Goal: Task Accomplishment & Management: Use online tool/utility

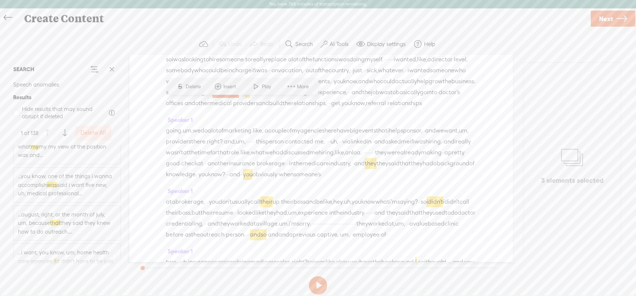
scroll to position [365, 0]
click at [77, 170] on span "...you know, one of the things i wanna accomplish was said i want five new, uh,…" at bounding box center [67, 168] width 98 height 26
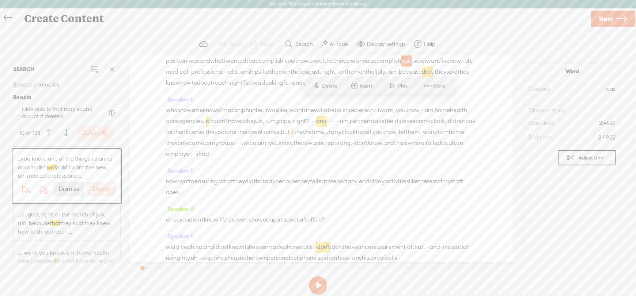
scroll to position [378, 0]
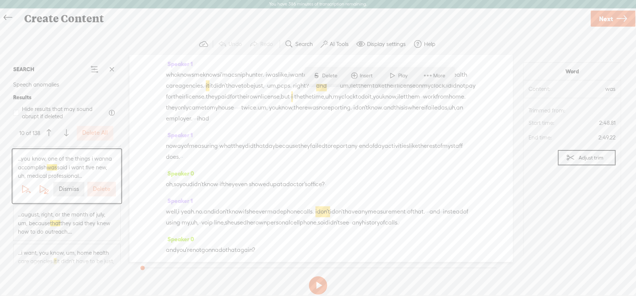
click at [67, 187] on label "Dismiss" at bounding box center [69, 190] width 20 height 8
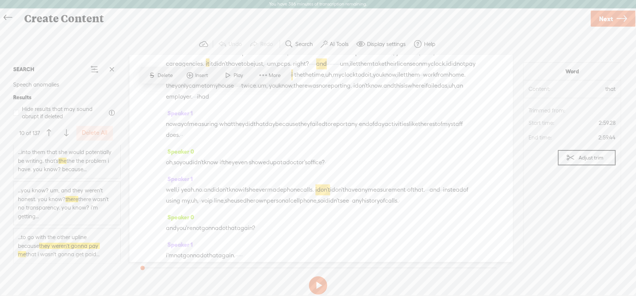
scroll to position [3142, 0]
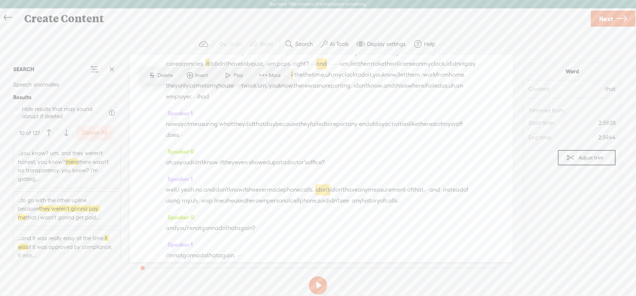
click at [88, 222] on span "...to go with the other upline because they weren't gonna pay me that i wasn't …" at bounding box center [67, 209] width 98 height 26
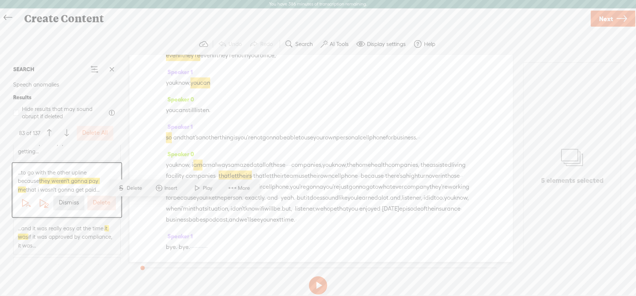
scroll to position [4598, 0]
drag, startPoint x: 409, startPoint y: 136, endPoint x: 207, endPoint y: 147, distance: 202.7
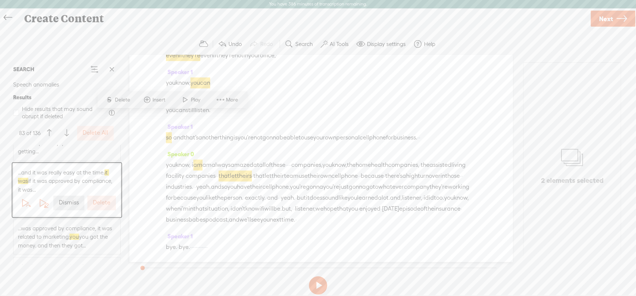
scroll to position [4675, 0]
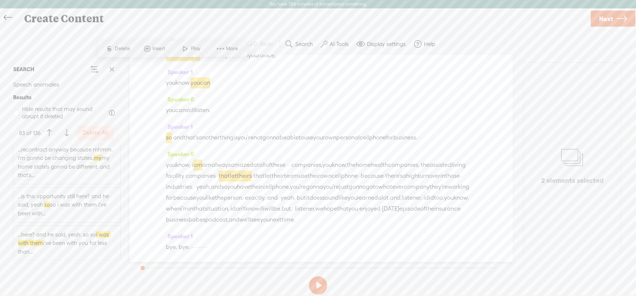
scroll to position [4348, 0]
click at [64, 220] on span "...here? and he said, yeah. so so i was with them i've been with you for less t…" at bounding box center [67, 214] width 98 height 26
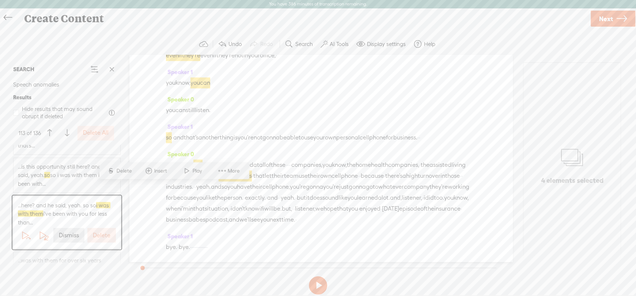
scroll to position [5962, 0]
drag, startPoint x: 383, startPoint y: 162, endPoint x: 212, endPoint y: 172, distance: 171.3
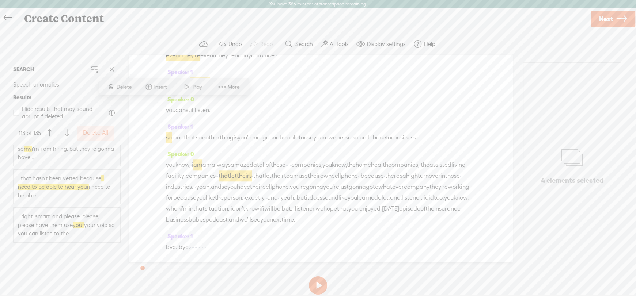
scroll to position [5005, 0]
click at [98, 184] on span "...that hasn't been vetted because i need to be able to hear your i need to be …" at bounding box center [67, 182] width 98 height 26
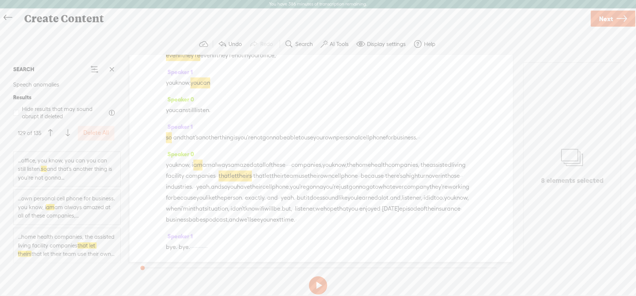
scroll to position [5195, 0]
click at [99, 130] on label "Delete All" at bounding box center [96, 133] width 26 height 8
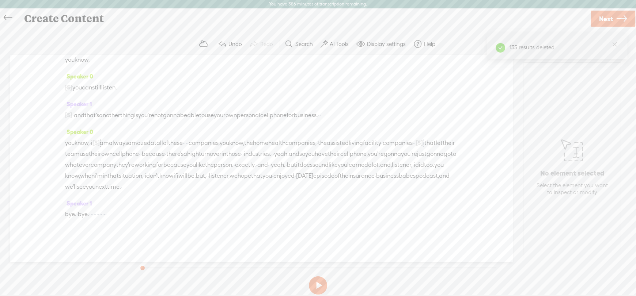
scroll to position [7067, 0]
drag, startPoint x: 267, startPoint y: 129, endPoint x: 142, endPoint y: 138, distance: 125.6
click at [144, 140] on div "you know, · i [S] am am always amazed at all of these · · · · companies, you kn…" at bounding box center [261, 164] width 392 height 55
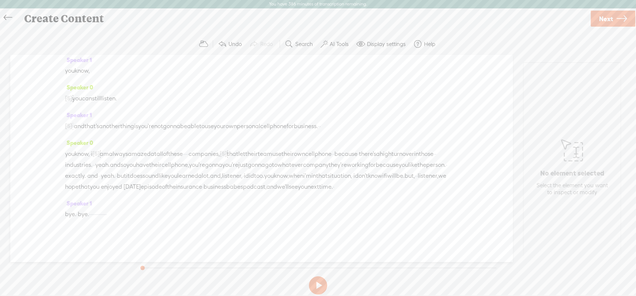
scroll to position [7056, 0]
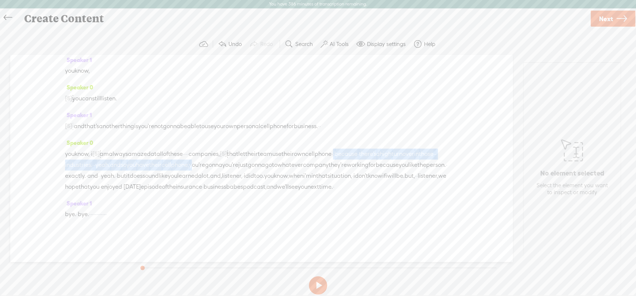
drag, startPoint x: 407, startPoint y: 140, endPoint x: 320, endPoint y: 153, distance: 88.1
click at [320, 153] on div "you know, · i [S] am am always amazed at all of these · · · · companies, [S] yo…" at bounding box center [261, 170] width 392 height 44
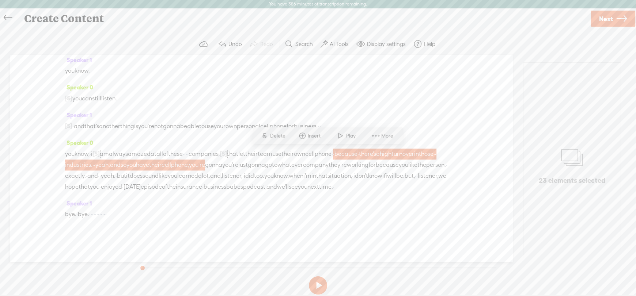
click at [177, 171] on span "you" at bounding box center [172, 176] width 9 height 11
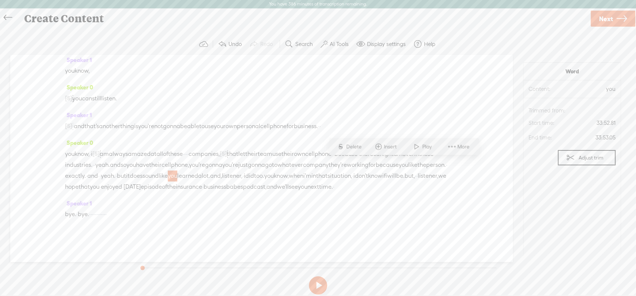
drag, startPoint x: 293, startPoint y: 144, endPoint x: 301, endPoint y: 141, distance: 9.4
click at [245, 149] on span "let" at bounding box center [241, 154] width 7 height 11
drag, startPoint x: 65, startPoint y: 153, endPoint x: 200, endPoint y: 149, distance: 135.2
click at [200, 149] on div "you know, · i [S] am am always amazed at all of these · · · · companies, [S] yo…" at bounding box center [261, 170] width 392 height 44
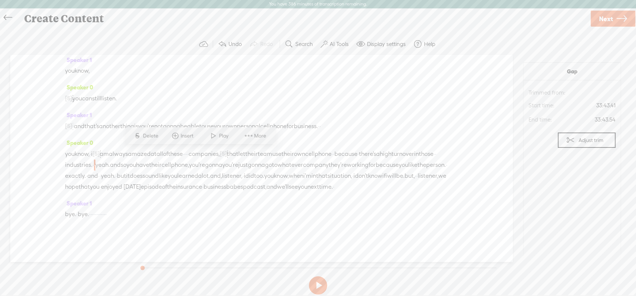
drag, startPoint x: 78, startPoint y: 153, endPoint x: 310, endPoint y: 152, distance: 232.4
click at [305, 153] on div "Speaker 0 · · · · · · so [DATE], · · [PERSON_NAME] and i are gonna talk about ·…" at bounding box center [261, 158] width 502 height 207
drag, startPoint x: 315, startPoint y: 154, endPoint x: 63, endPoint y: 155, distance: 252.5
click at [63, 155] on div "Speaker 0 · · · · · · so [DATE], · · [PERSON_NAME] and i are gonna talk about ·…" at bounding box center [261, 158] width 502 height 207
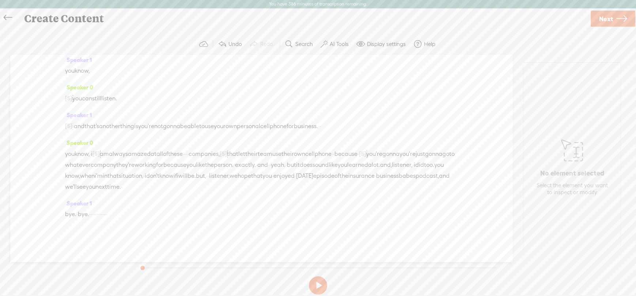
scroll to position [6689, 0]
click at [298, 43] on label "Search" at bounding box center [304, 44] width 18 height 7
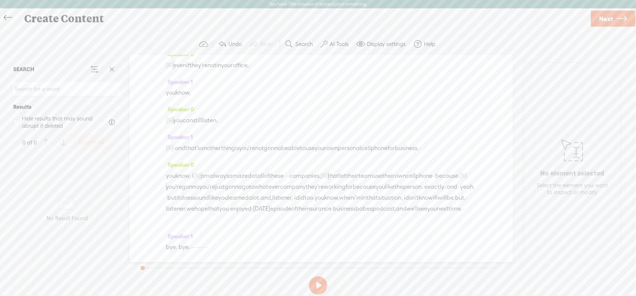
click at [62, 91] on input at bounding box center [66, 89] width 107 height 14
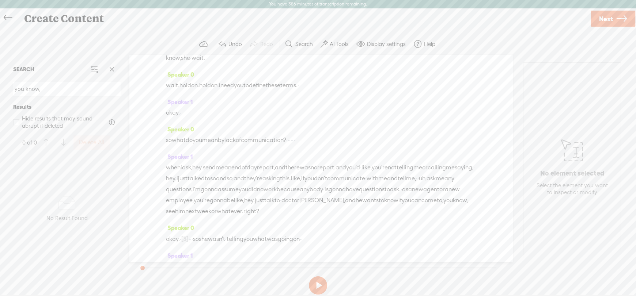
scroll to position [0, 0]
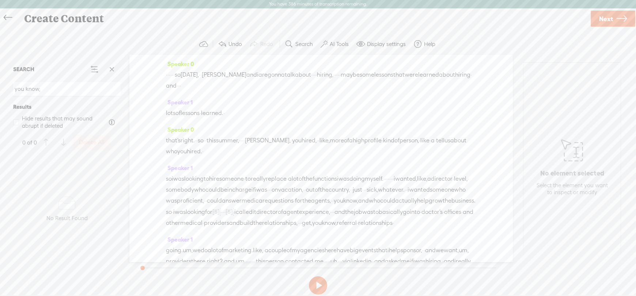
click at [167, 71] on span "·" at bounding box center [166, 74] width 1 height 11
click at [57, 87] on input "you know," at bounding box center [66, 89] width 107 height 14
drag, startPoint x: 57, startPoint y: 87, endPoint x: 0, endPoint y: 87, distance: 57.0
click at [0, 87] on div "Continue without editing Transcribe and edit Language used in audio: English, U…" at bounding box center [318, 166] width 636 height 277
paste input
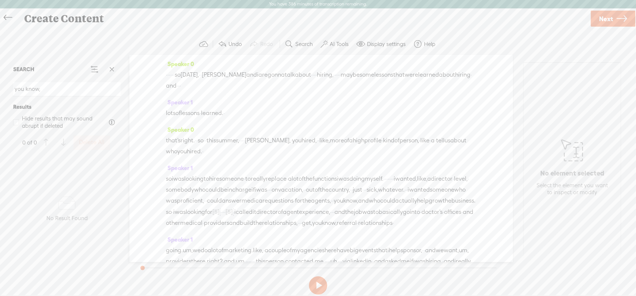
click at [45, 89] on input "you know," at bounding box center [66, 89] width 107 height 14
type input "you"
click at [119, 71] on button at bounding box center [111, 69] width 15 height 15
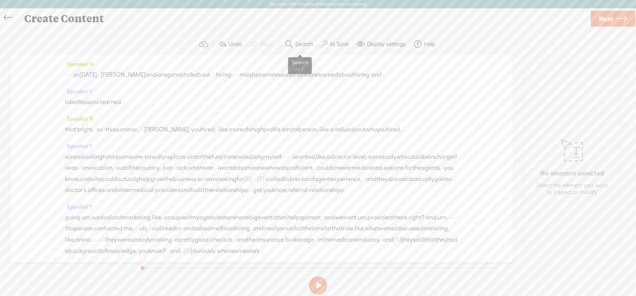
click at [303, 42] on label "Search" at bounding box center [304, 44] width 18 height 7
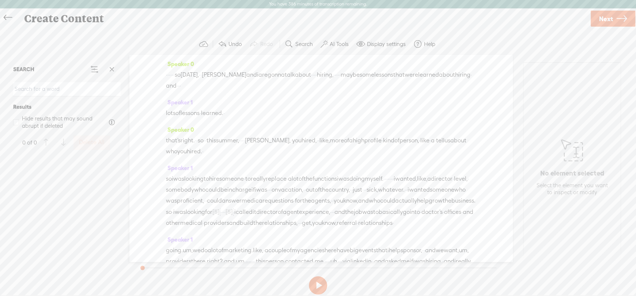
click at [24, 87] on input at bounding box center [66, 89] width 107 height 14
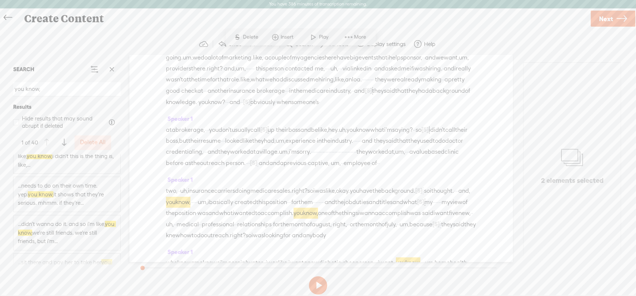
scroll to position [694, 0]
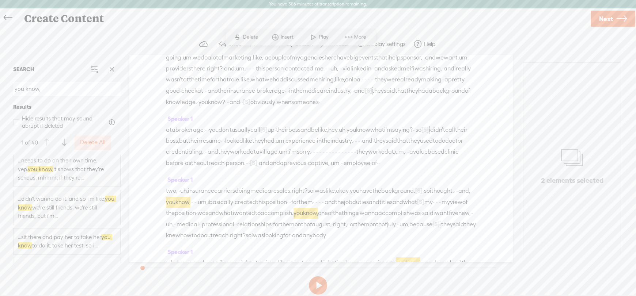
type input "you know,"
click at [93, 140] on label "Delete All" at bounding box center [93, 143] width 26 height 8
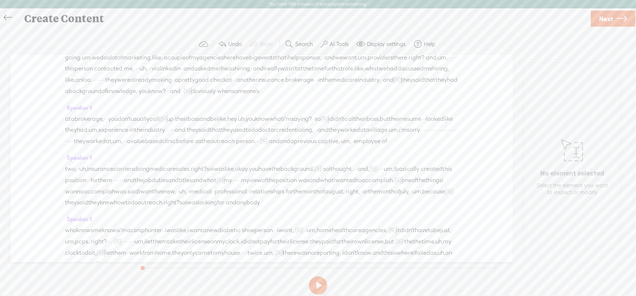
scroll to position [0, 0]
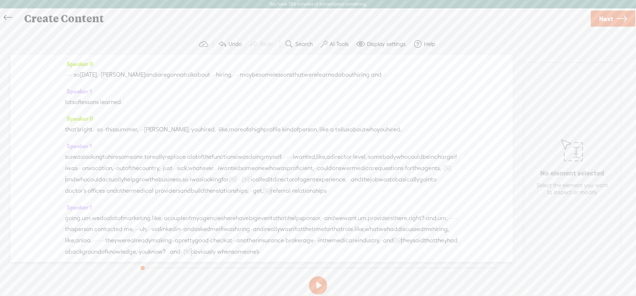
click at [304, 48] on button "Search" at bounding box center [300, 44] width 36 height 15
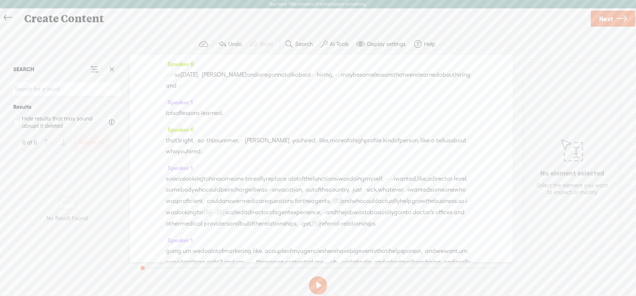
click at [45, 92] on input at bounding box center [66, 89] width 107 height 14
type input "kind of"
click at [109, 67] on span at bounding box center [111, 69] width 11 height 11
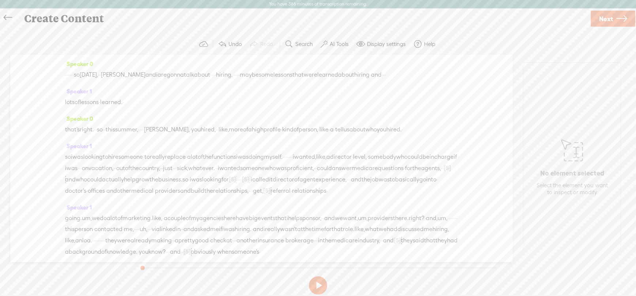
click at [305, 43] on label "Search" at bounding box center [304, 44] width 18 height 7
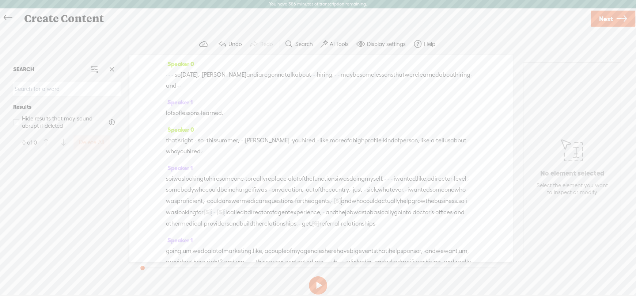
click at [20, 87] on input at bounding box center [66, 89] width 107 height 14
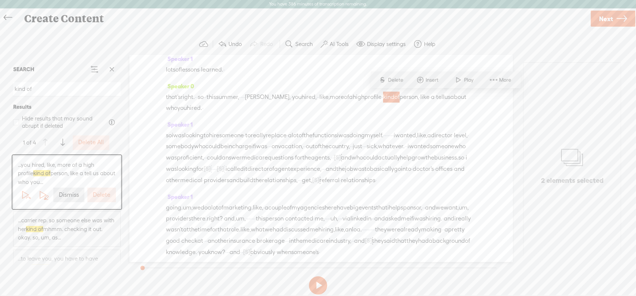
scroll to position [48, 0]
type input "kind of"
click at [66, 196] on label "Dismiss" at bounding box center [69, 195] width 20 height 8
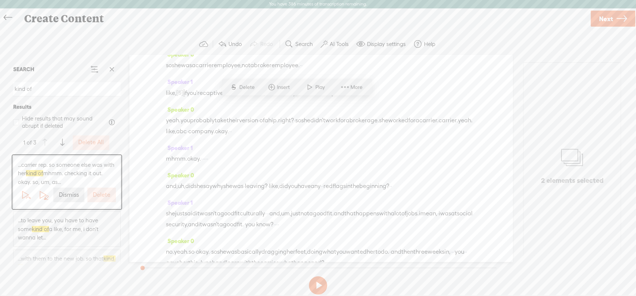
scroll to position [1607, 0]
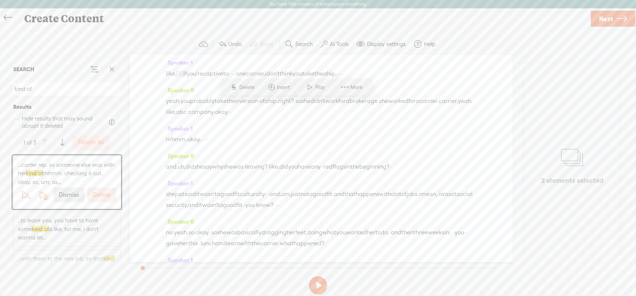
drag, startPoint x: 278, startPoint y: 104, endPoint x: 331, endPoint y: 106, distance: 53.4
drag, startPoint x: 336, startPoint y: 103, endPoint x: 277, endPoint y: 111, distance: 60.5
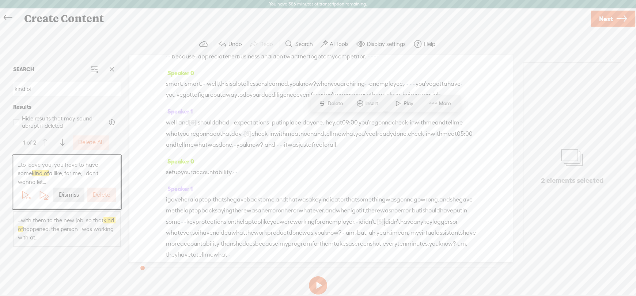
scroll to position [3670, 0]
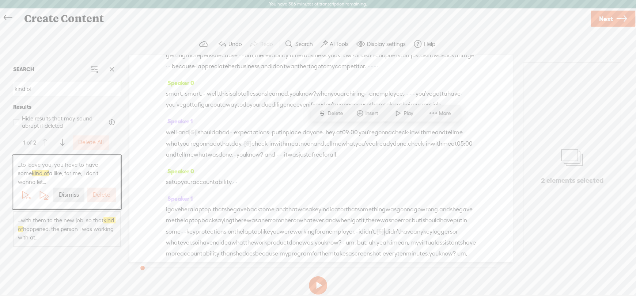
drag, startPoint x: 298, startPoint y: 131, endPoint x: 416, endPoint y: 130, distance: 118.0
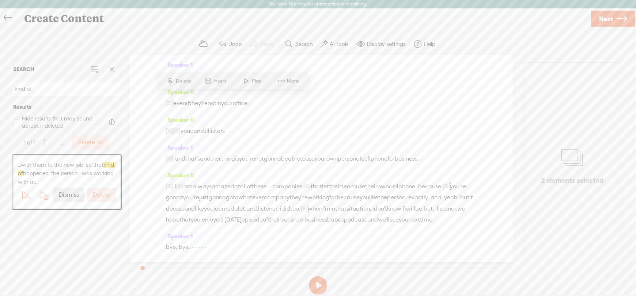
scroll to position [5976, 0]
drag, startPoint x: 200, startPoint y: 97, endPoint x: 235, endPoint y: 98, distance: 35.1
click at [69, 193] on label "Dismiss" at bounding box center [69, 195] width 20 height 8
click at [336, 41] on label "AI Tools" at bounding box center [339, 44] width 19 height 7
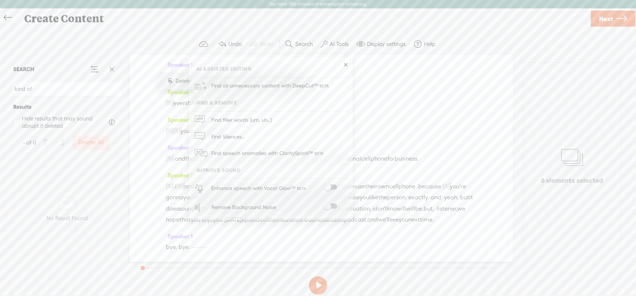
click at [305, 39] on button "Search" at bounding box center [300, 44] width 36 height 15
click at [111, 69] on span at bounding box center [111, 69] width 11 height 11
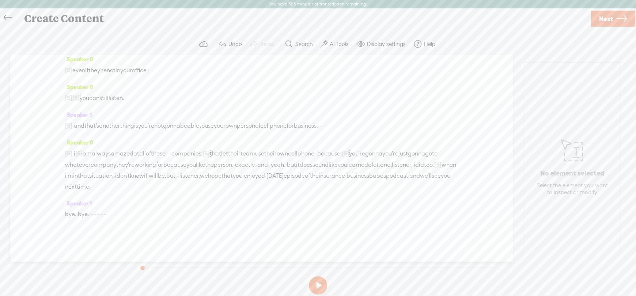
click at [303, 43] on label "Search" at bounding box center [304, 44] width 18 height 7
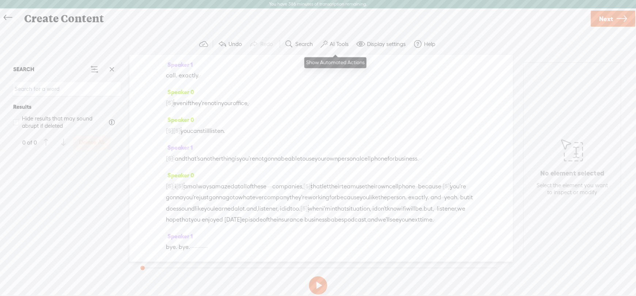
click at [335, 41] on label "AI Tools" at bounding box center [339, 44] width 19 height 7
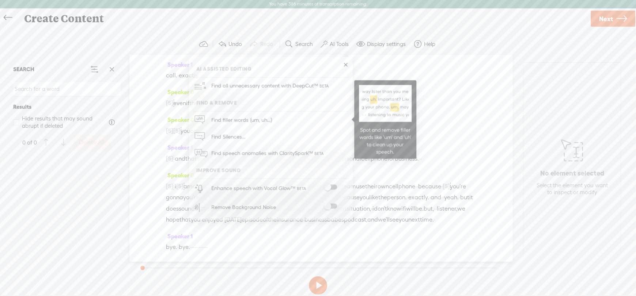
click at [226, 115] on span "Find filler words (um, uh...)" at bounding box center [242, 120] width 66 height 16
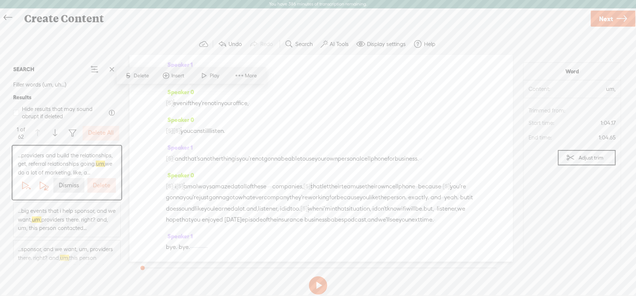
scroll to position [181, 0]
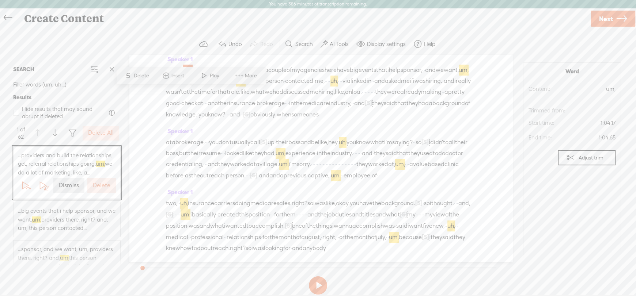
click at [99, 132] on label "Delete All" at bounding box center [101, 133] width 26 height 8
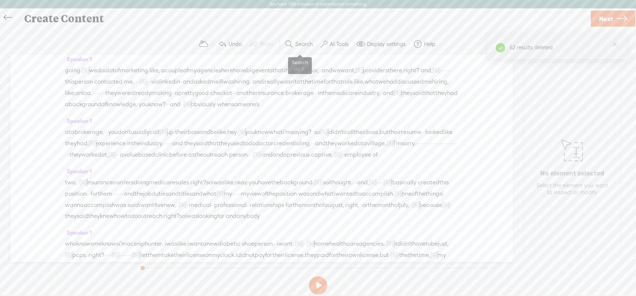
click at [303, 39] on button "Search" at bounding box center [300, 44] width 36 height 15
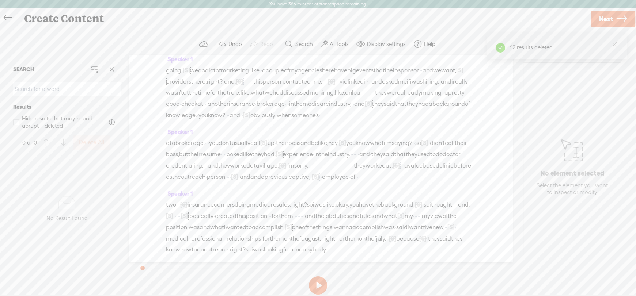
paste input "mhmm"
type input "mhmm"
click at [115, 68] on span at bounding box center [111, 69] width 11 height 11
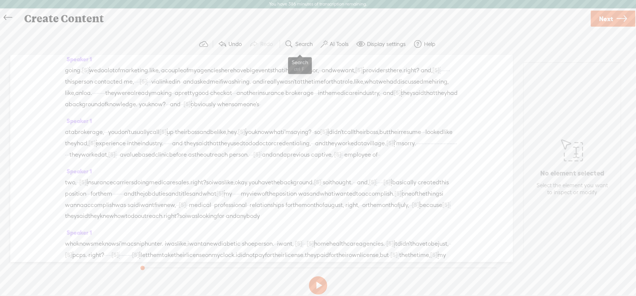
click at [312, 45] on label "Search" at bounding box center [304, 44] width 18 height 7
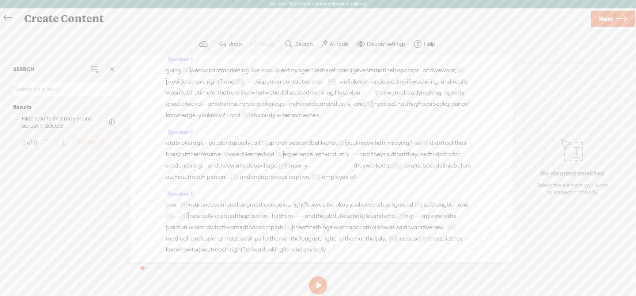
click at [58, 91] on input at bounding box center [66, 89] width 107 height 14
paste input "mhmm"
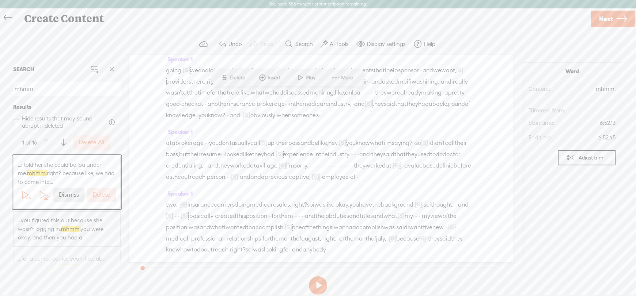
scroll to position [1289, 0]
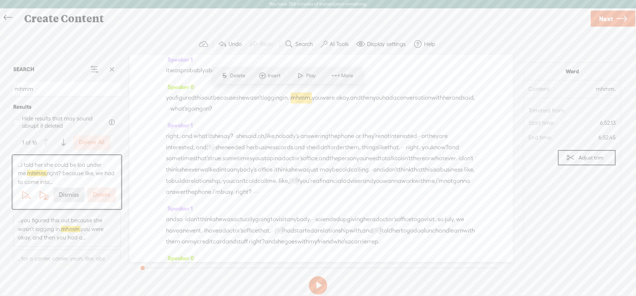
type input "mhmm"
click at [90, 145] on label "Delete All" at bounding box center [92, 143] width 26 height 8
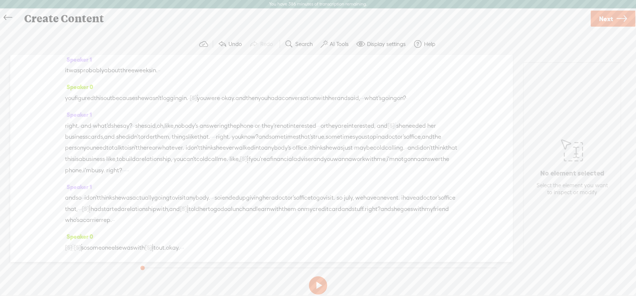
click at [298, 41] on label "Search" at bounding box center [304, 44] width 18 height 7
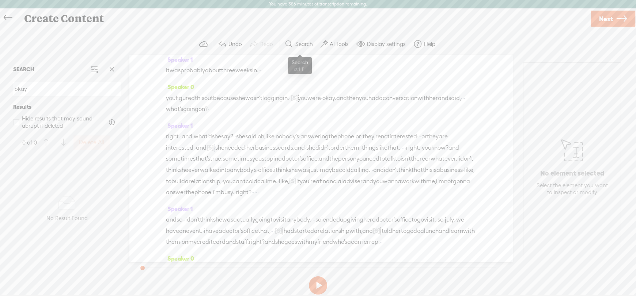
type input "okay"
click at [301, 43] on label "Search" at bounding box center [304, 44] width 18 height 7
click at [112, 70] on span at bounding box center [111, 69] width 11 height 11
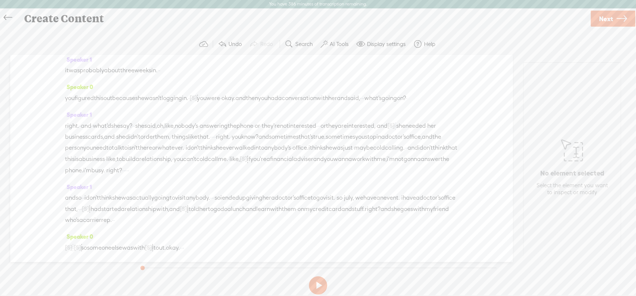
click at [305, 42] on label "Search" at bounding box center [304, 44] width 18 height 7
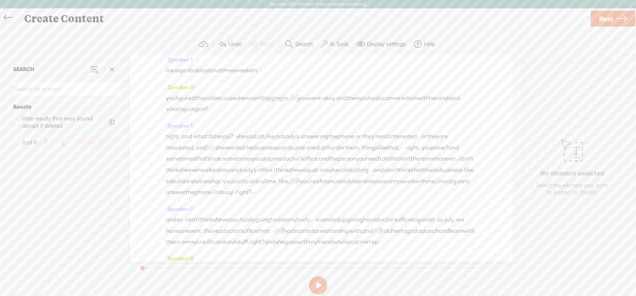
click at [38, 92] on input at bounding box center [66, 89] width 107 height 14
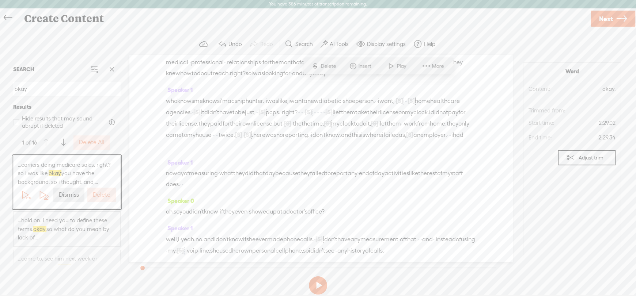
scroll to position [349, 0]
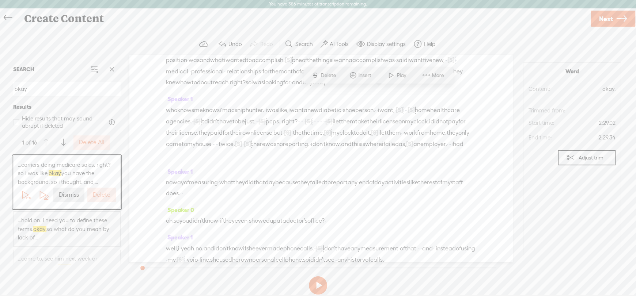
type input "okay"
click at [47, 175] on span "...carriers doing medicare sales. right? so i was like, okay. you have the back…" at bounding box center [67, 174] width 98 height 26
click at [51, 163] on span "...still talking you're jumping way ahead of me. so okay. so how long was it be…" at bounding box center [67, 161] width 98 height 26
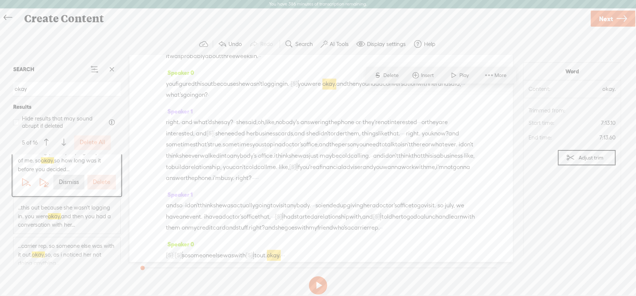
scroll to position [1350, 0]
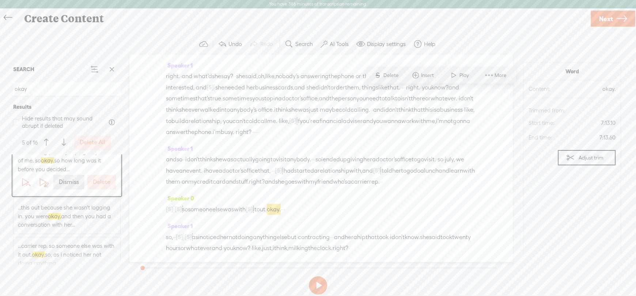
drag, startPoint x: 422, startPoint y: 92, endPoint x: 445, endPoint y: 92, distance: 23.0
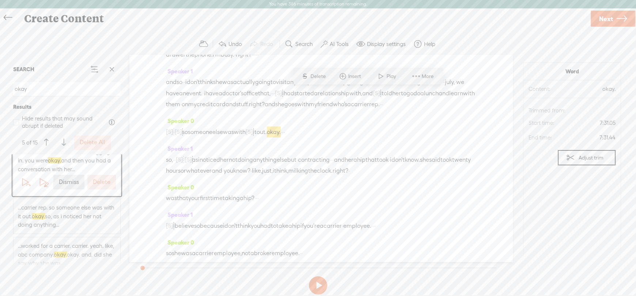
scroll to position [1427, 0]
click at [64, 181] on label "Dismiss" at bounding box center [69, 183] width 20 height 8
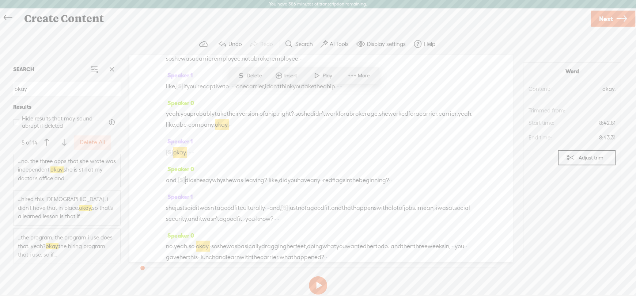
scroll to position [466, 0]
click at [88, 142] on label "Delete All" at bounding box center [93, 143] width 26 height 8
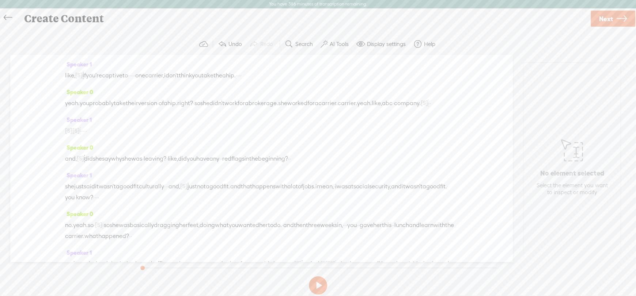
click at [305, 43] on label "Search" at bounding box center [304, 44] width 18 height 7
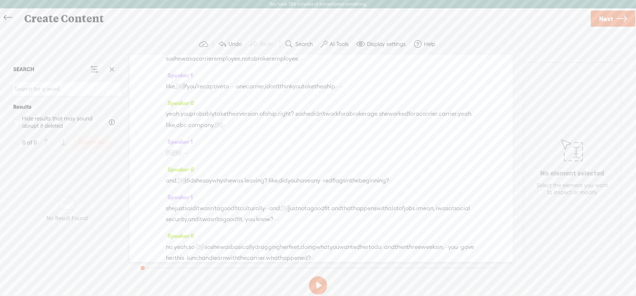
click at [43, 87] on input at bounding box center [66, 89] width 107 height 14
type input "I'm like,"
click at [106, 70] on span at bounding box center [111, 69] width 11 height 11
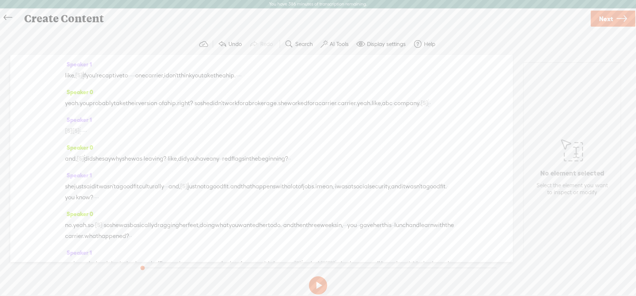
click at [308, 43] on label "Search" at bounding box center [304, 44] width 18 height 7
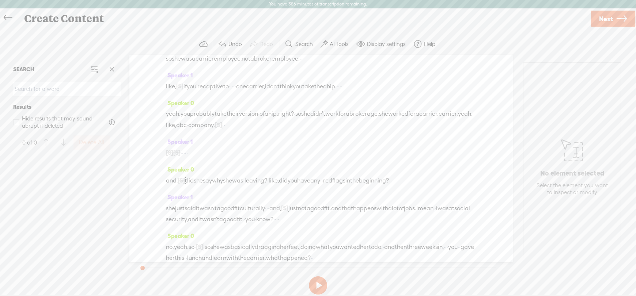
click at [64, 91] on input at bounding box center [66, 89] width 107 height 14
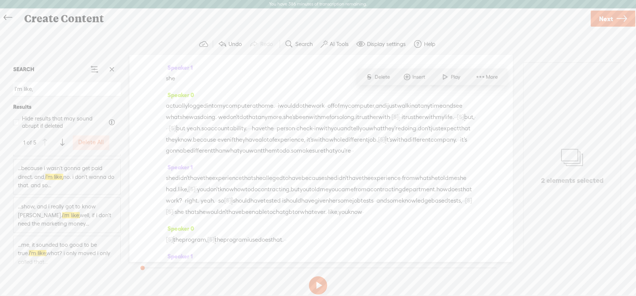
scroll to position [98, 0]
type input "I'm like,"
click at [84, 206] on span "...show, and i really got to know [PERSON_NAME]. i'm like, well, if i don't nee…" at bounding box center [67, 208] width 98 height 26
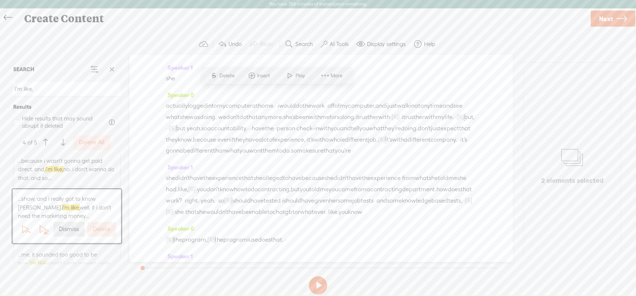
scroll to position [4775, 0]
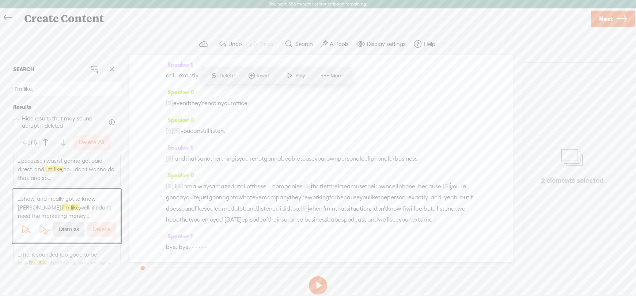
drag, startPoint x: 224, startPoint y: 117, endPoint x: 396, endPoint y: 115, distance: 171.4
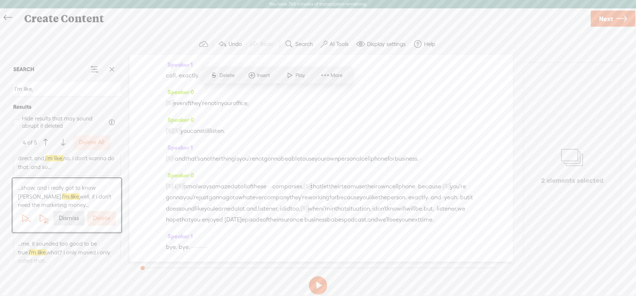
scroll to position [115, 0]
click at [49, 240] on span "...me, it sounded too good to be true. i'm like, what? i only moved i only call…" at bounding box center [67, 246] width 98 height 26
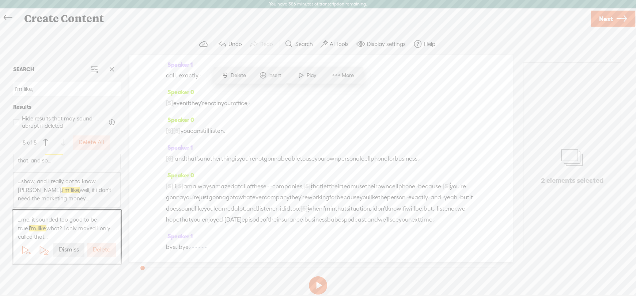
scroll to position [5936, 0]
click at [338, 47] on label "AI Tools" at bounding box center [339, 44] width 19 height 7
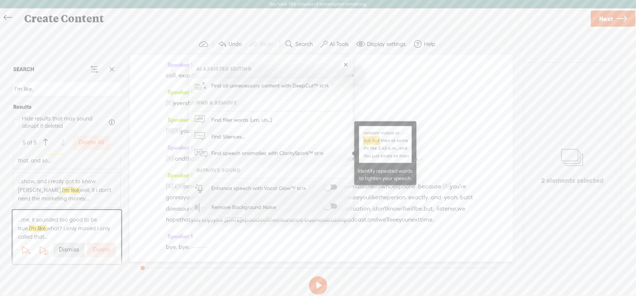
click at [248, 153] on span "Find speech anomalies with ClaritySpark™" at bounding box center [268, 153] width 119 height 17
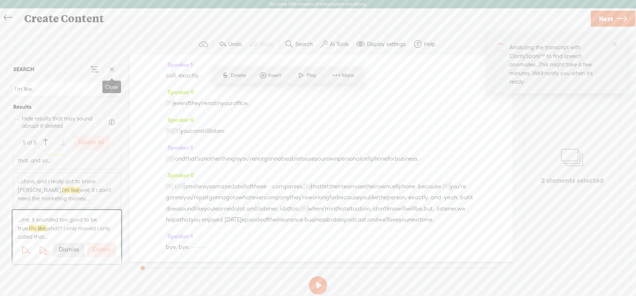
click at [115, 69] on span at bounding box center [111, 69] width 11 height 11
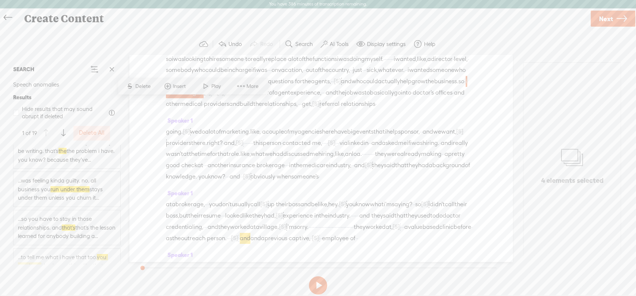
scroll to position [438, 0]
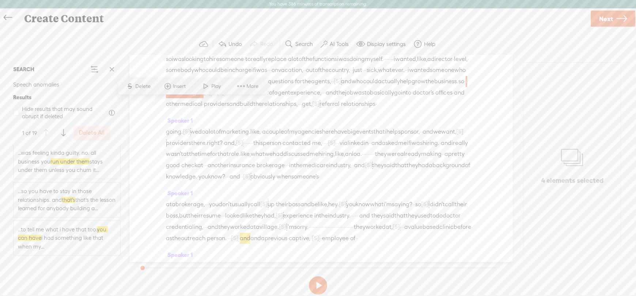
click at [26, 168] on span "...was feeling kinda guilty. no. all business you run under them stays under th…" at bounding box center [67, 162] width 98 height 26
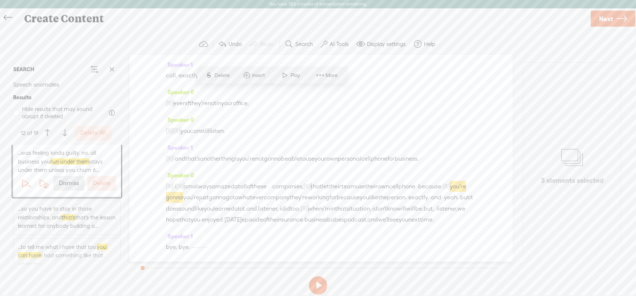
scroll to position [5065, 0]
click at [61, 187] on label "Dismiss" at bounding box center [69, 184] width 20 height 8
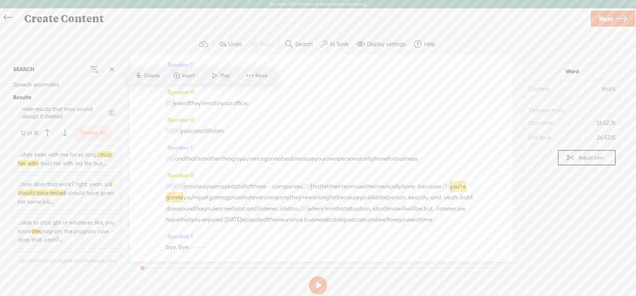
scroll to position [585, 0]
click at [83, 198] on span "...able to chat gbt or whatever. like, you know the program, the program i use …" at bounding box center [67, 194] width 98 height 26
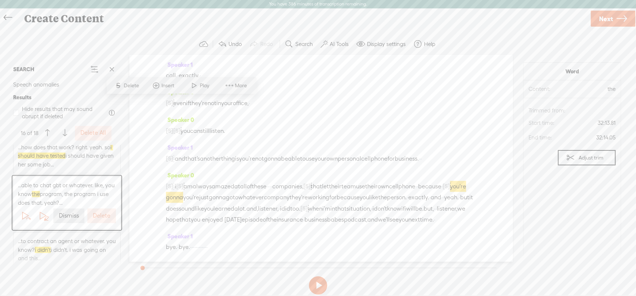
scroll to position [6748, 0]
drag, startPoint x: 313, startPoint y: 99, endPoint x: 323, endPoint y: 155, distance: 56.6
click at [323, 155] on div "Speaker 0 · · · · · · so [DATE], · · [PERSON_NAME] and i are gonna talk about ·…" at bounding box center [320, 158] width 383 height 207
drag, startPoint x: 315, startPoint y: 100, endPoint x: 431, endPoint y: 187, distance: 144.1
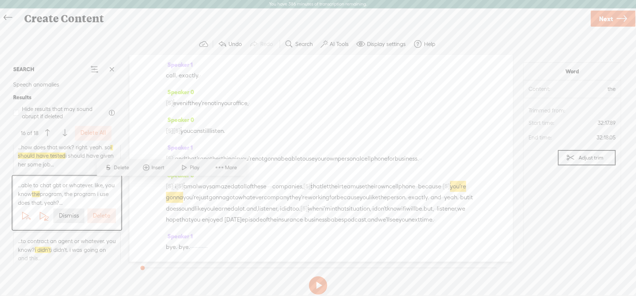
click at [431, 187] on div "Speaker 0 · · · · · · so [DATE], · · [PERSON_NAME] and i are gonna talk about ·…" at bounding box center [320, 158] width 383 height 207
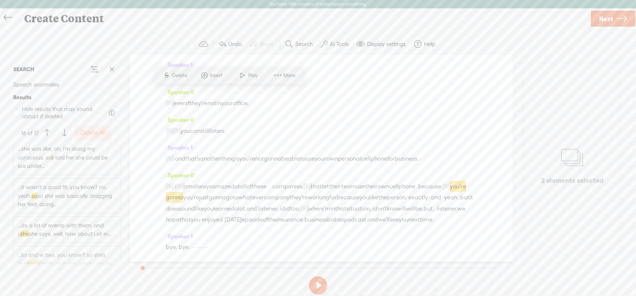
scroll to position [0, 0]
click at [99, 137] on button "Delete All" at bounding box center [93, 133] width 37 height 15
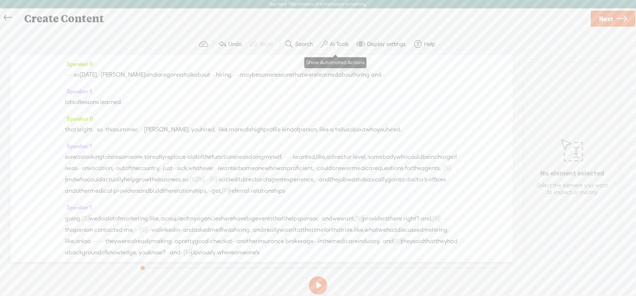
click at [334, 43] on label "AI Tools" at bounding box center [339, 44] width 19 height 7
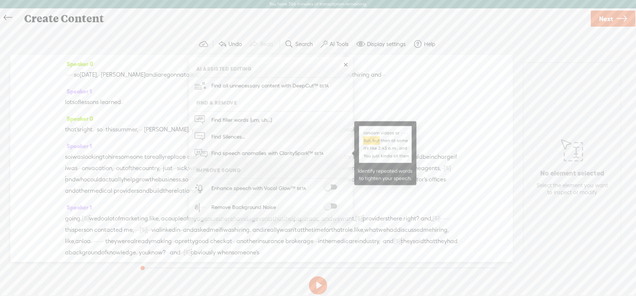
click at [254, 152] on span "Find speech anomalies with ClaritySpark™" at bounding box center [268, 153] width 119 height 17
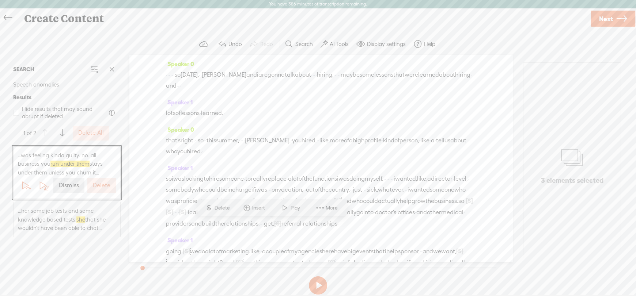
scroll to position [4568, 0]
